Goal: Information Seeking & Learning: Check status

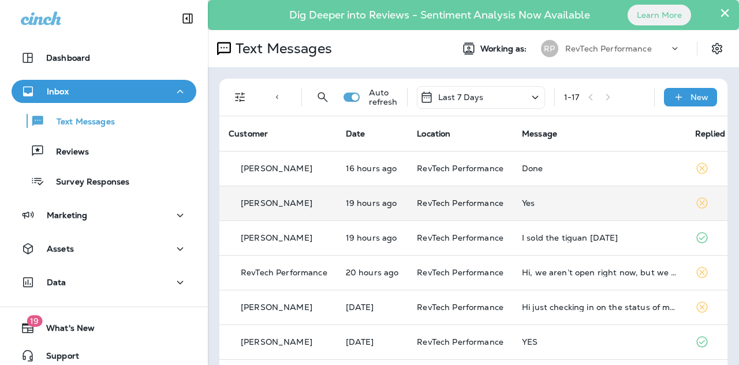
scroll to position [58, 0]
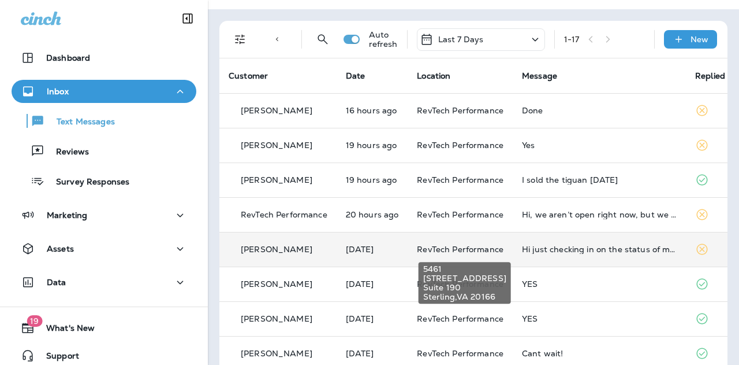
click at [499, 244] on span "RevTech Performance" at bounding box center [460, 249] width 87 height 10
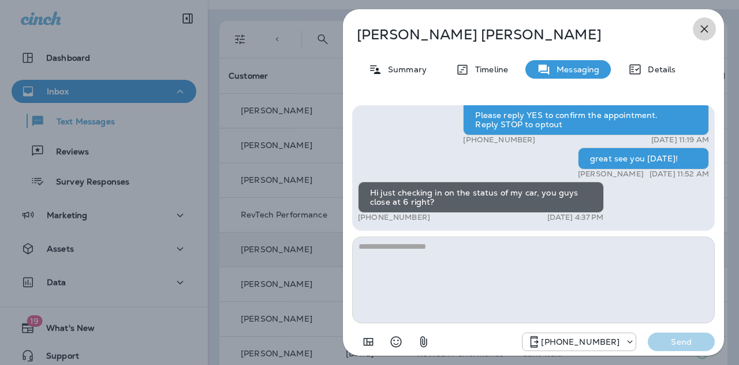
click at [702, 32] on icon "button" at bounding box center [705, 29] width 14 height 14
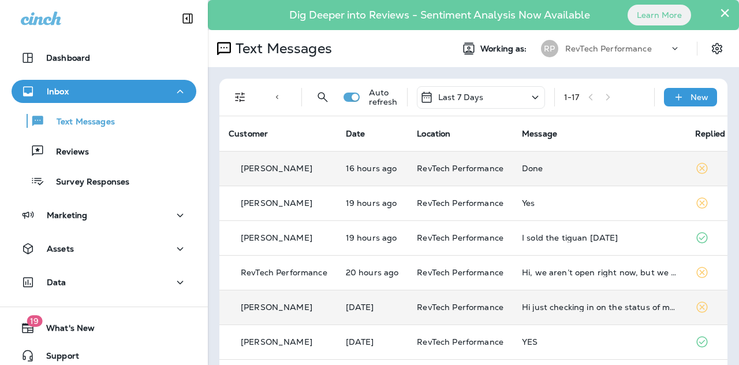
click at [567, 168] on div "Done" at bounding box center [599, 167] width 155 height 9
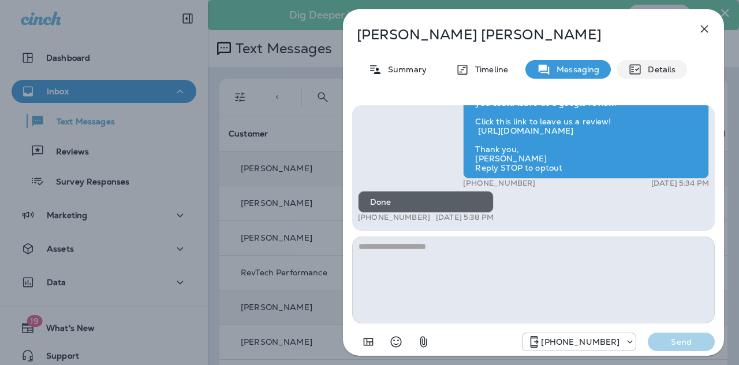
click at [665, 72] on p "Details" at bounding box center [659, 69] width 34 height 9
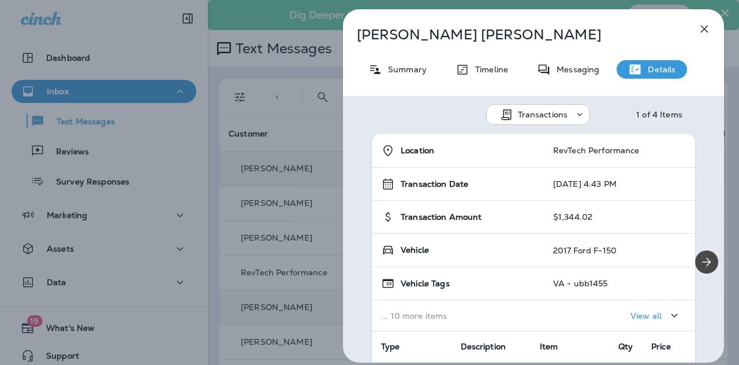
click at [706, 27] on icon "button" at bounding box center [705, 29] width 8 height 8
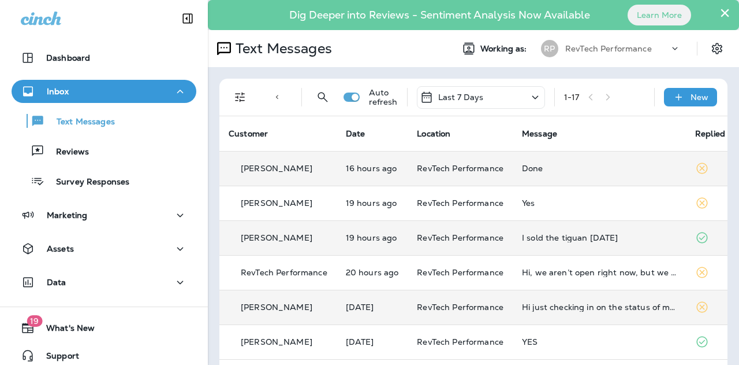
click at [610, 239] on div "I sold the tiguan [DATE]" at bounding box center [599, 237] width 155 height 9
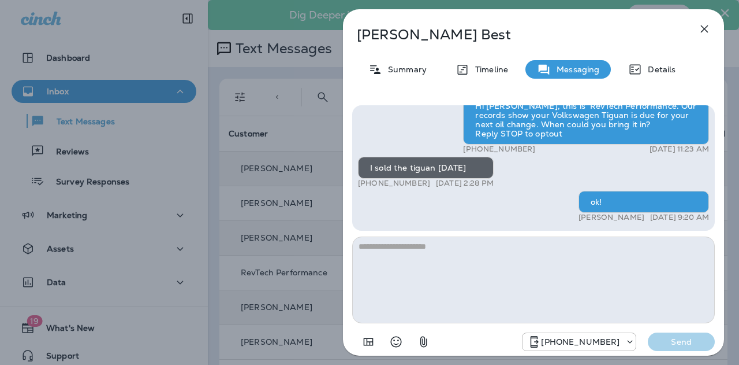
click at [706, 28] on icon "button" at bounding box center [705, 29] width 14 height 14
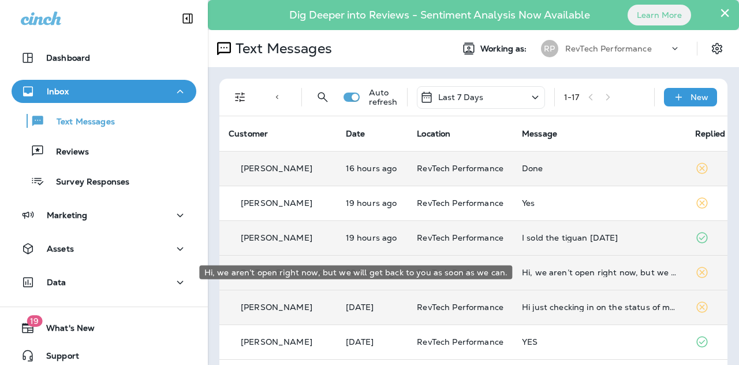
click at [586, 272] on div "Hi, we aren’t open right now, but we will get back to you as soon as we can." at bounding box center [599, 271] width 155 height 9
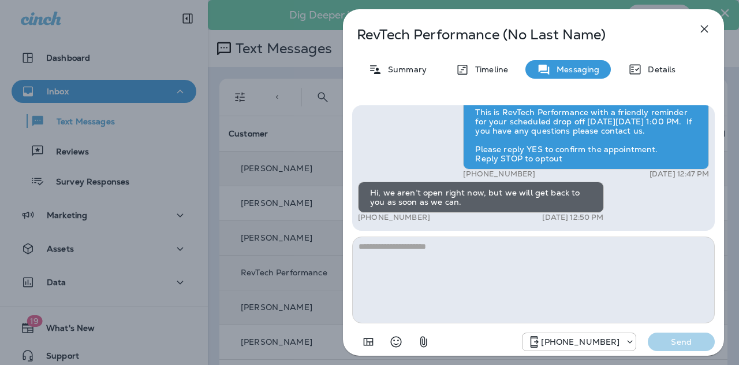
scroll to position [-58, 0]
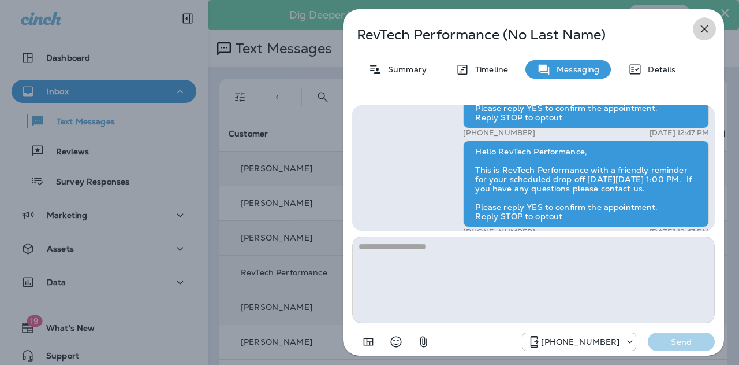
click at [704, 29] on icon "button" at bounding box center [705, 29] width 8 height 8
